Goal: Information Seeking & Learning: Learn about a topic

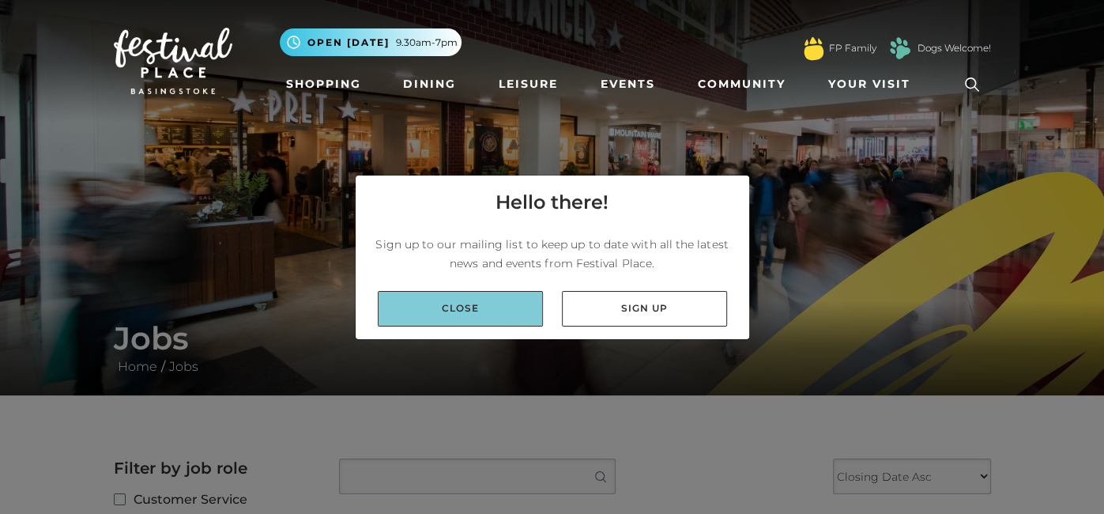
click at [484, 313] on link "Close" at bounding box center [460, 309] width 165 height 36
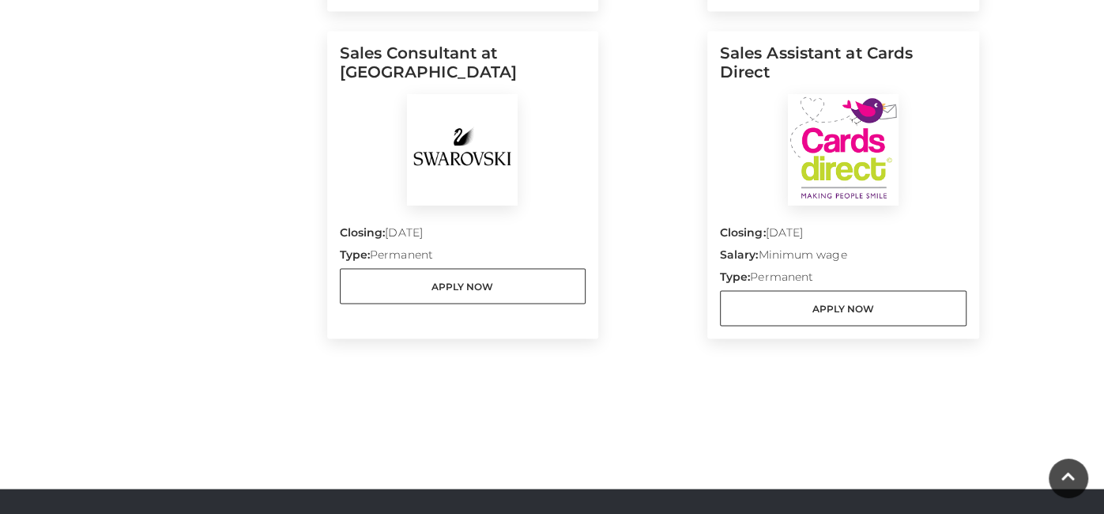
scroll to position [1861, 0]
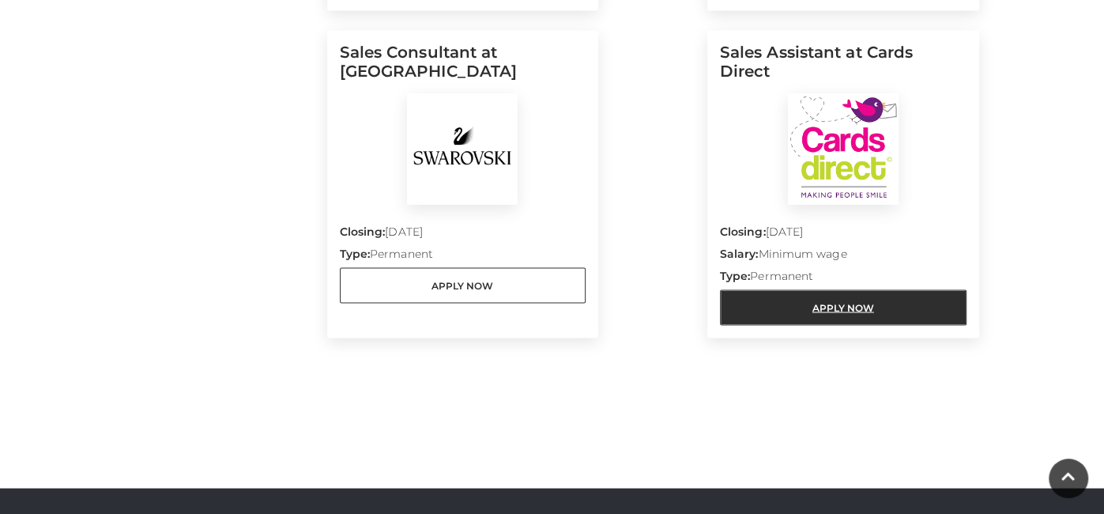
click at [749, 296] on link "Apply Now" at bounding box center [843, 307] width 247 height 36
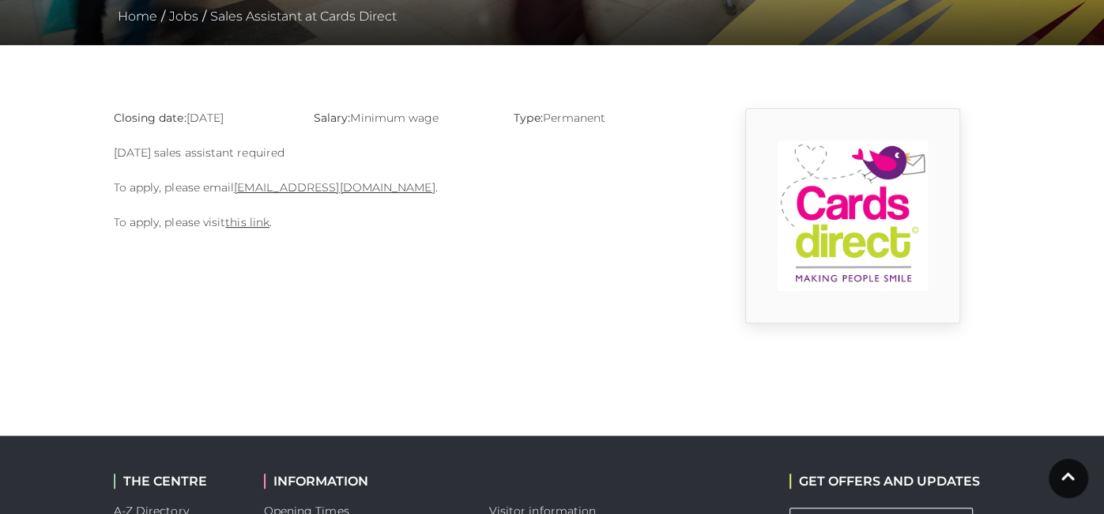
scroll to position [298, 0]
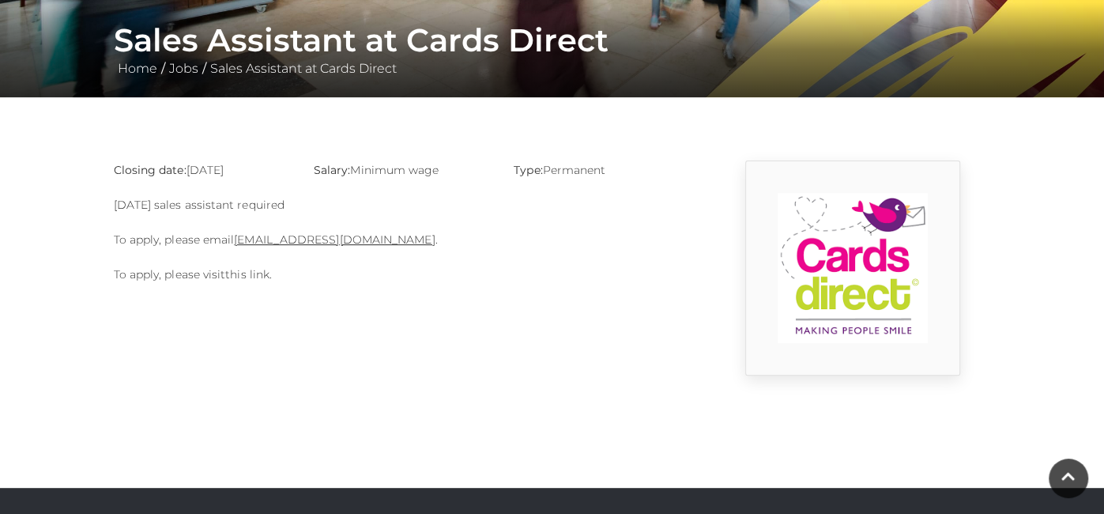
click at [254, 273] on link "this link" at bounding box center [247, 274] width 44 height 14
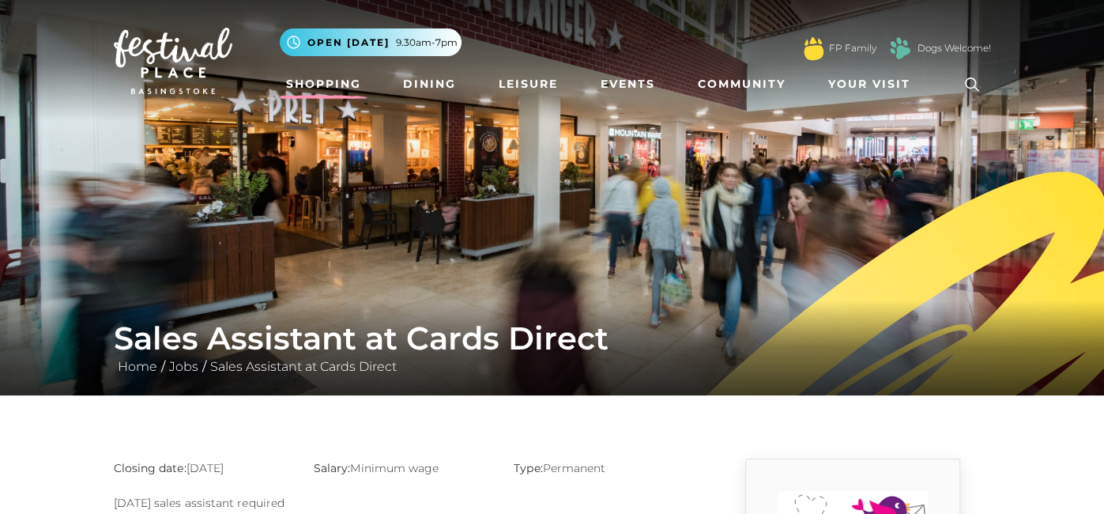
click at [301, 77] on link "Shopping" at bounding box center [324, 84] width 88 height 29
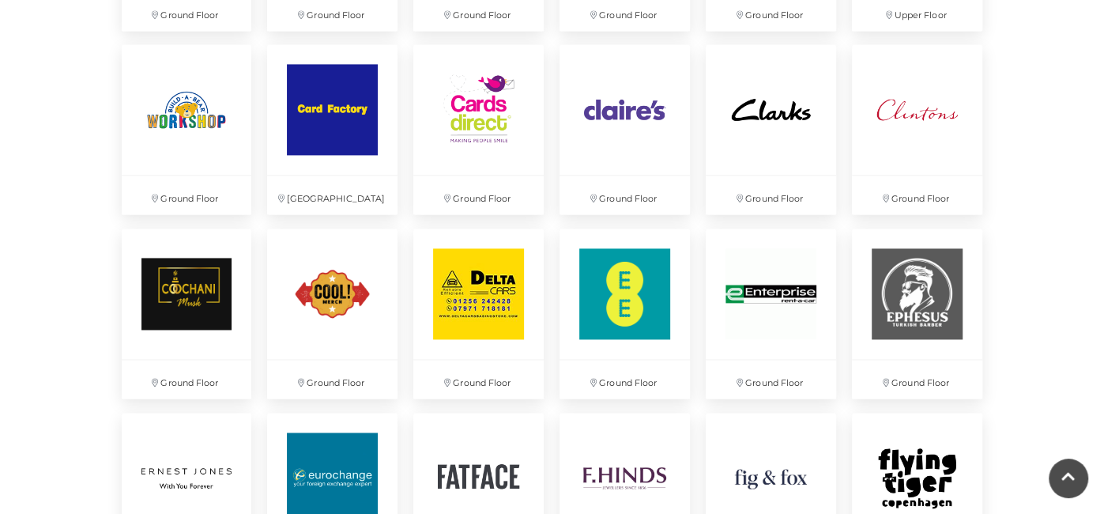
scroll to position [1510, 0]
